Goal: Check status: Check status

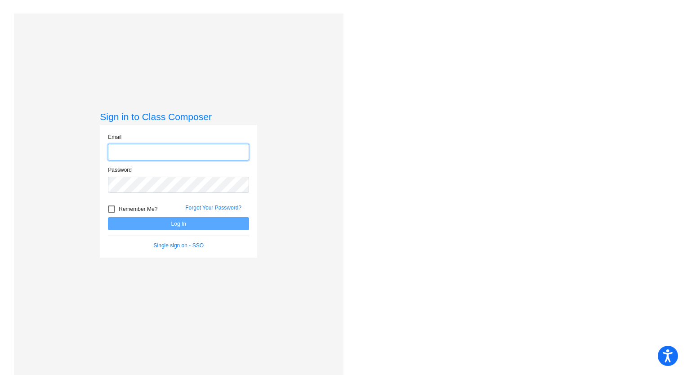
type input "[PERSON_NAME][EMAIL_ADDRESS][DOMAIN_NAME]"
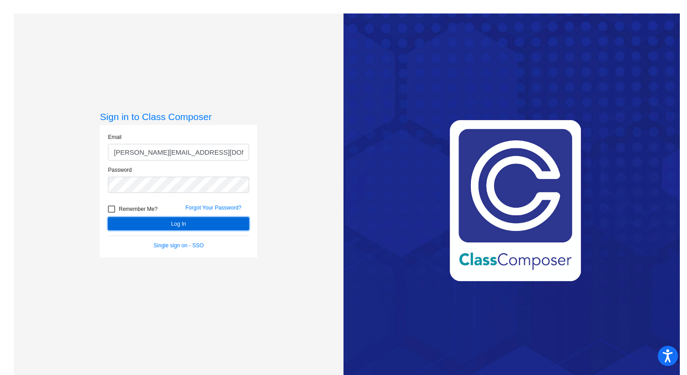
click at [199, 223] on button "Log In" at bounding box center [178, 223] width 141 height 13
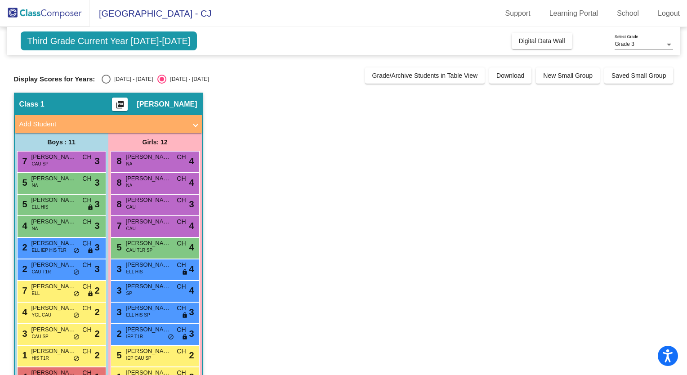
click at [130, 41] on span "Third Grade Current Year [DATE]-[DATE]" at bounding box center [109, 40] width 177 height 19
click at [121, 78] on div "[DATE] - [DATE]" at bounding box center [132, 79] width 42 height 8
click at [106, 84] on input "[DATE] - [DATE]" at bounding box center [106, 84] width 0 height 0
radio input "true"
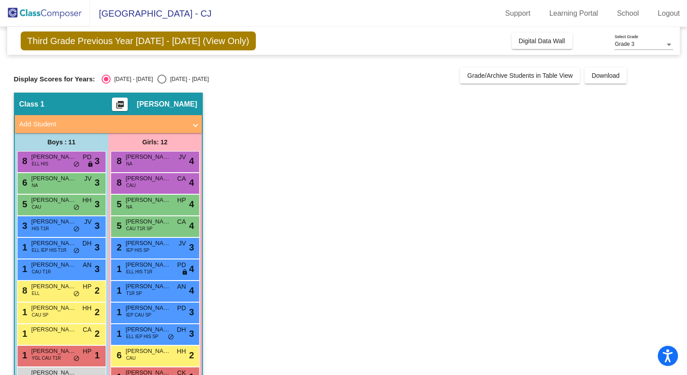
click at [166, 80] on div "[DATE] - [DATE]" at bounding box center [187, 79] width 42 height 8
click at [161, 84] on input "[DATE] - [DATE]" at bounding box center [161, 84] width 0 height 0
radio input "true"
